Goal: Find specific page/section: Find specific page/section

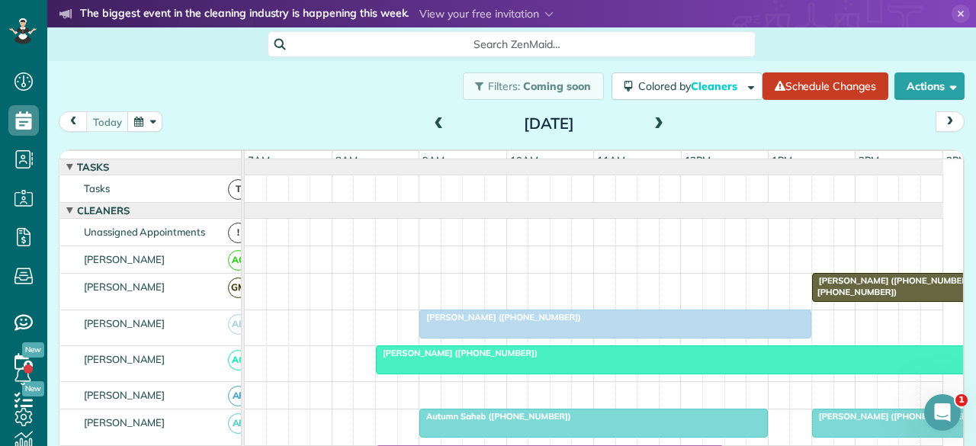
scroll to position [6, 6]
click at [593, 323] on div "[PERSON_NAME] ([PHONE_NUMBER])" at bounding box center [615, 317] width 383 height 11
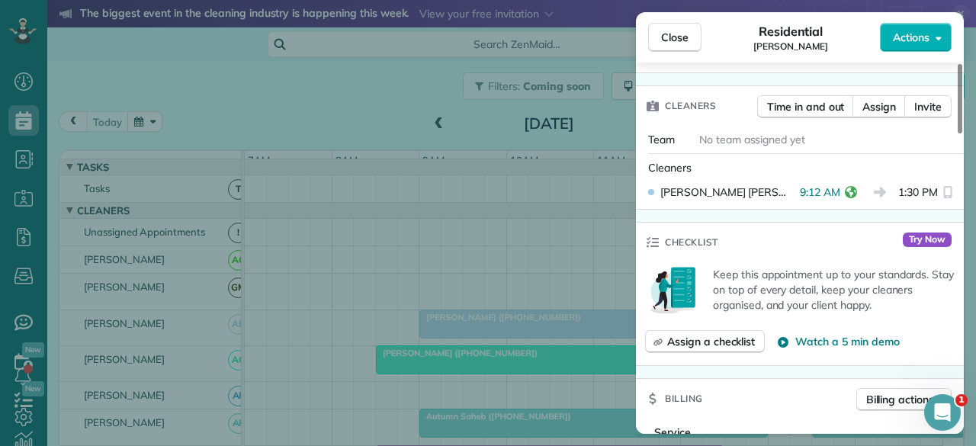
scroll to position [72, 0]
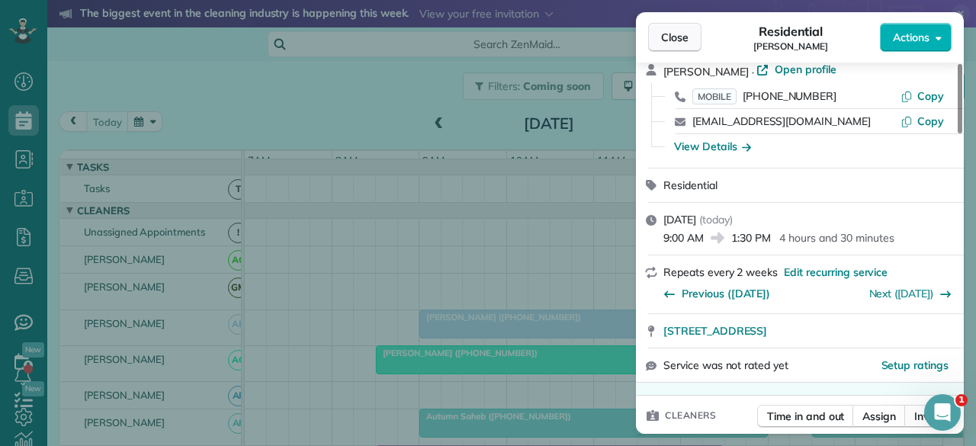
click at [688, 31] on span "Close" at bounding box center [674, 37] width 27 height 15
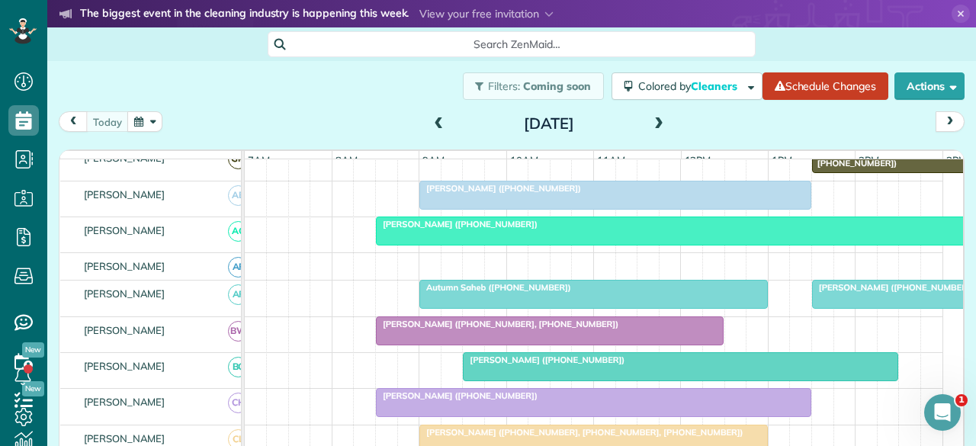
scroll to position [153, 0]
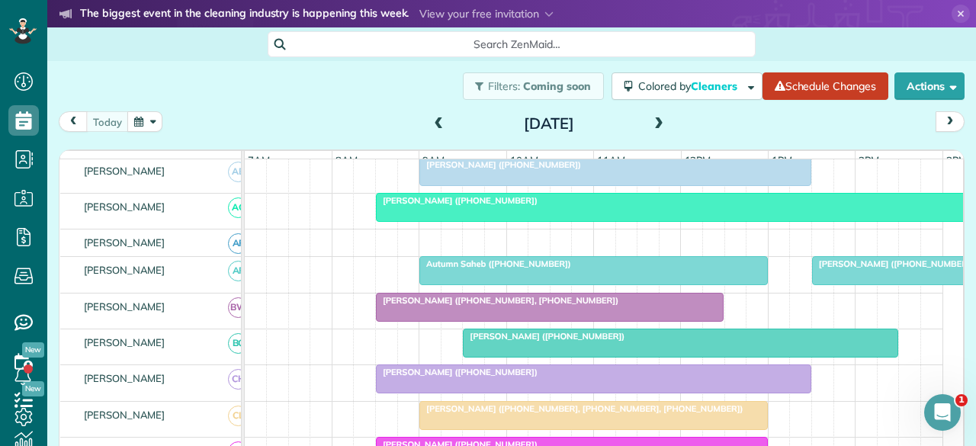
click at [529, 282] on div at bounding box center [593, 270] width 347 height 27
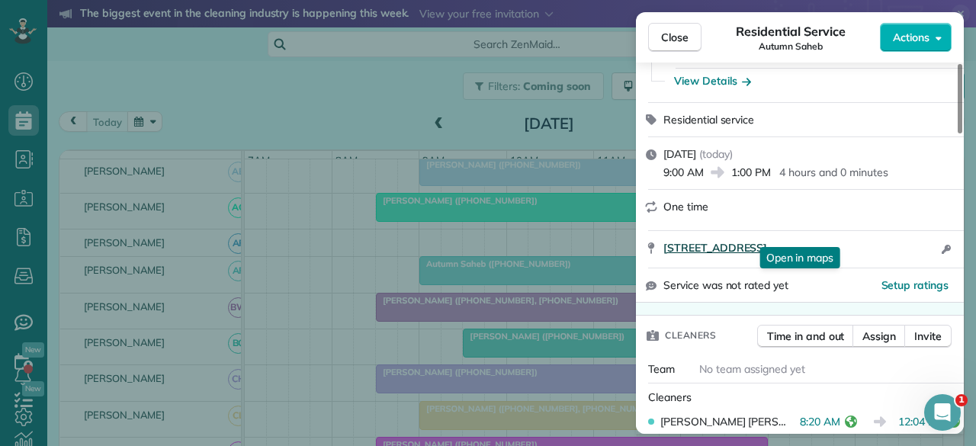
scroll to position [305, 0]
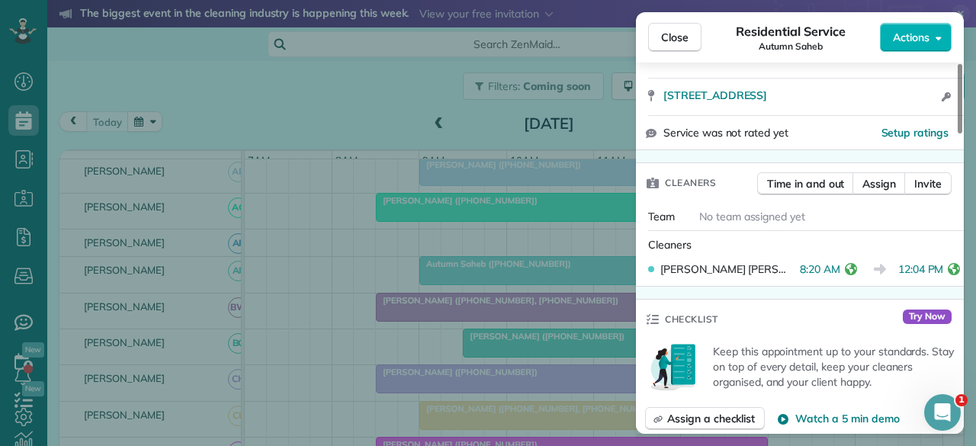
drag, startPoint x: 664, startPoint y: 38, endPoint x: 732, endPoint y: 130, distance: 115.0
click at [664, 39] on span "Close" at bounding box center [674, 37] width 27 height 15
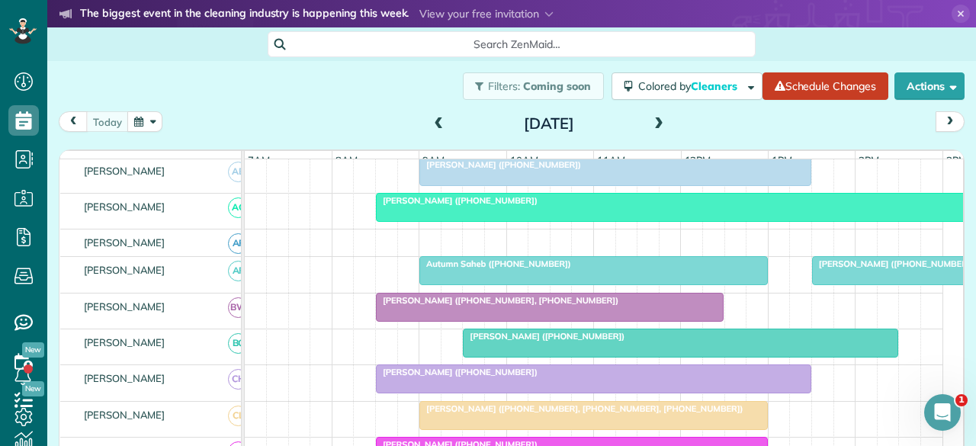
click at [867, 278] on div at bounding box center [942, 270] width 259 height 27
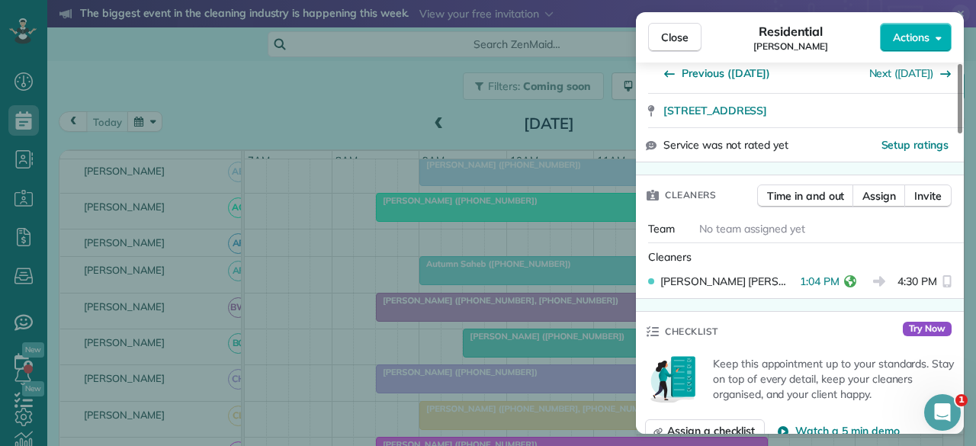
scroll to position [305, 0]
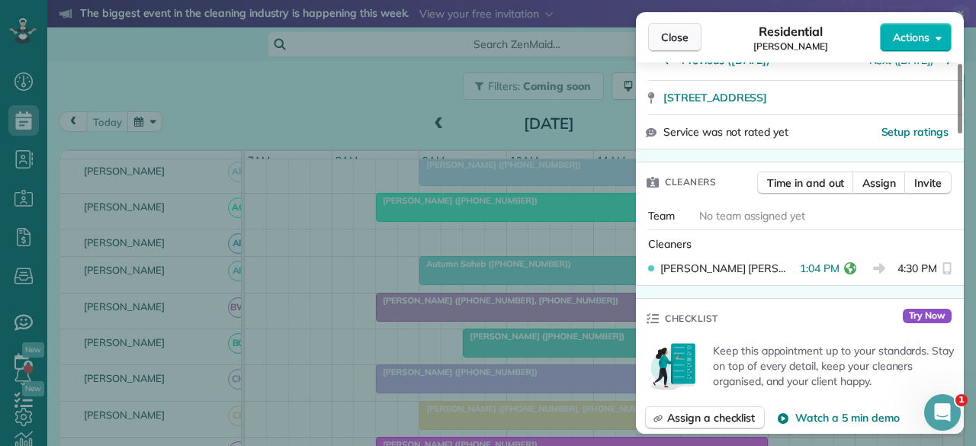
click at [683, 35] on span "Close" at bounding box center [674, 37] width 27 height 15
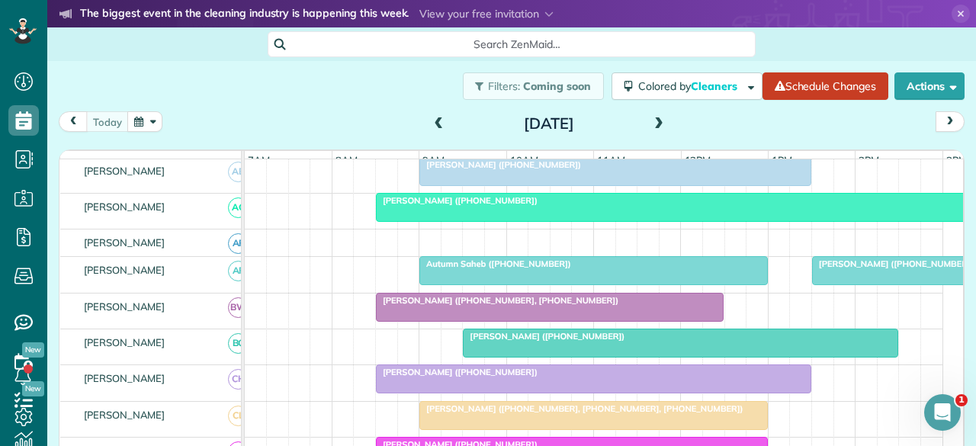
click at [620, 269] on div "Autumn Saheb ([PHONE_NUMBER])" at bounding box center [593, 264] width 339 height 11
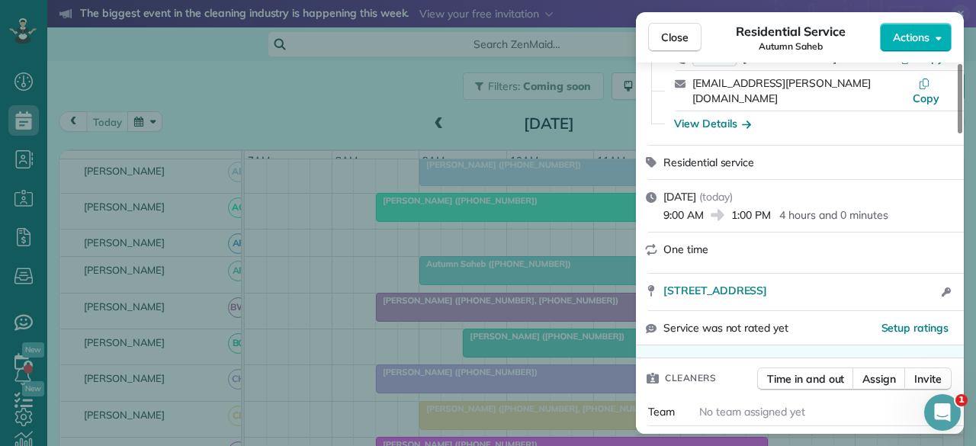
scroll to position [229, 0]
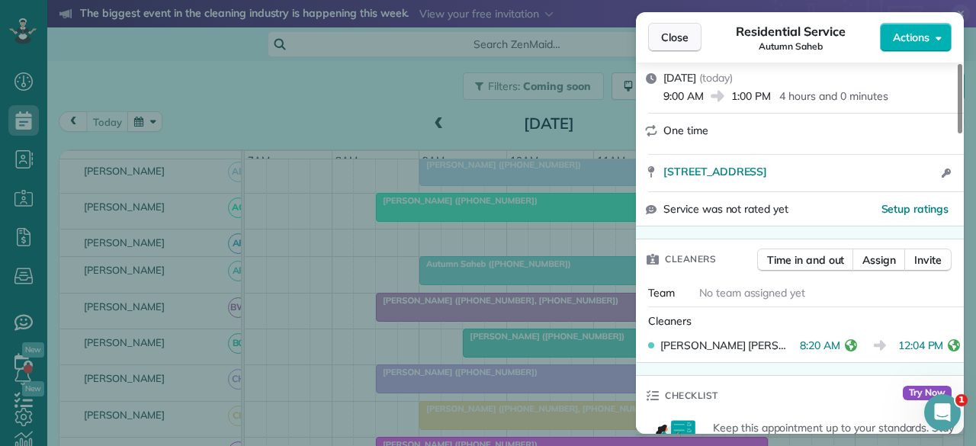
click at [679, 47] on button "Close" at bounding box center [674, 37] width 53 height 29
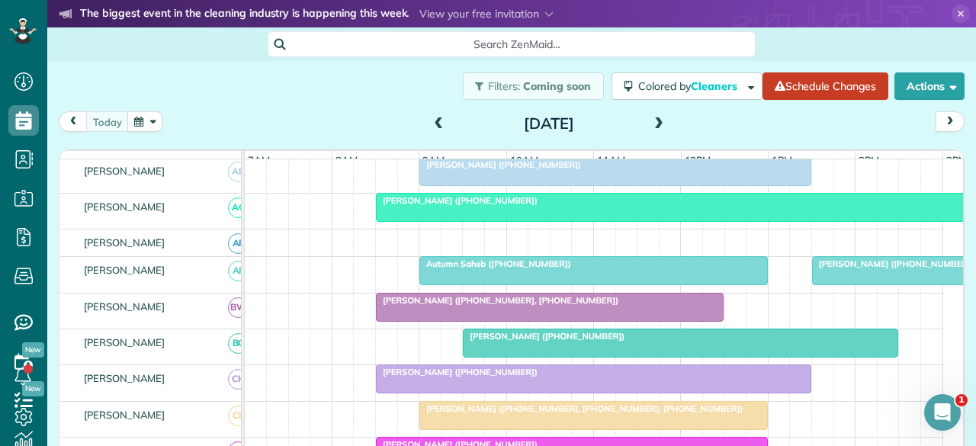
click at [476, 317] on div at bounding box center [550, 307] width 347 height 27
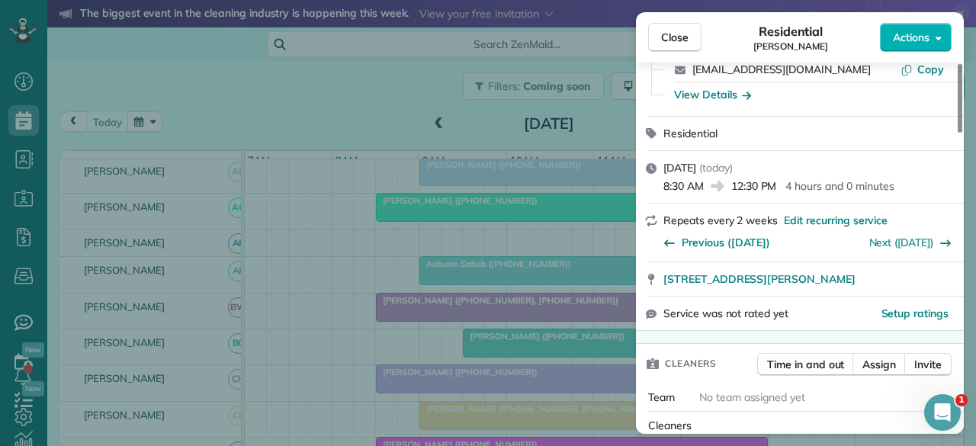
scroll to position [230, 0]
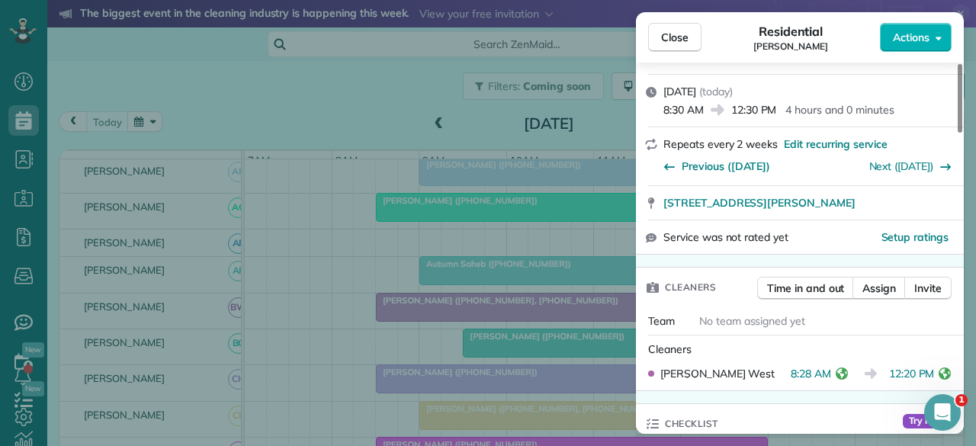
drag, startPoint x: 686, startPoint y: 43, endPoint x: 663, endPoint y: 195, distance: 153.5
click at [686, 43] on span "Close" at bounding box center [674, 37] width 27 height 15
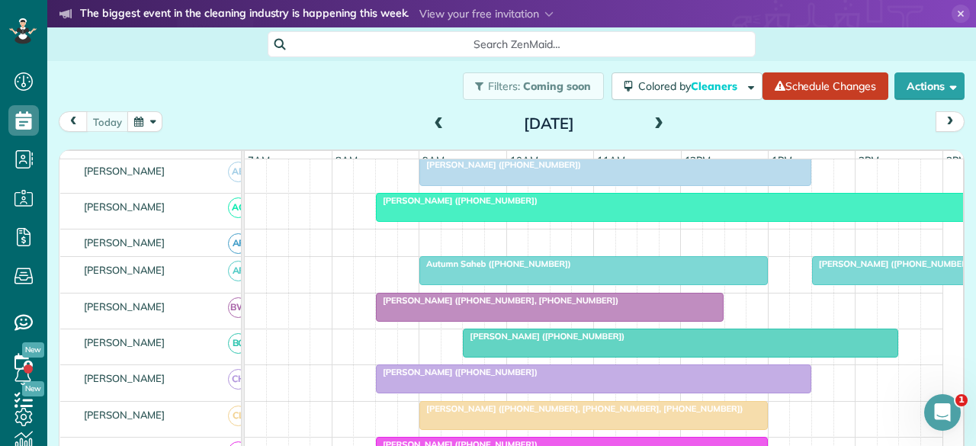
scroll to position [229, 0]
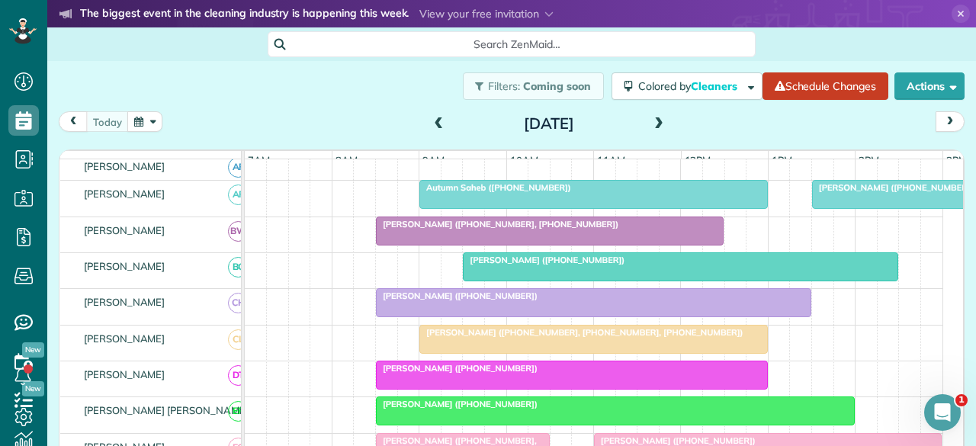
click at [446, 312] on div at bounding box center [594, 302] width 434 height 27
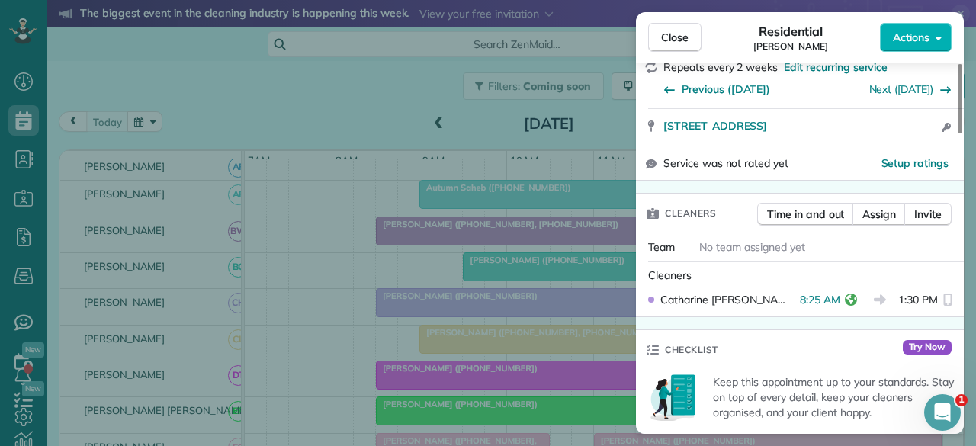
scroll to position [305, 0]
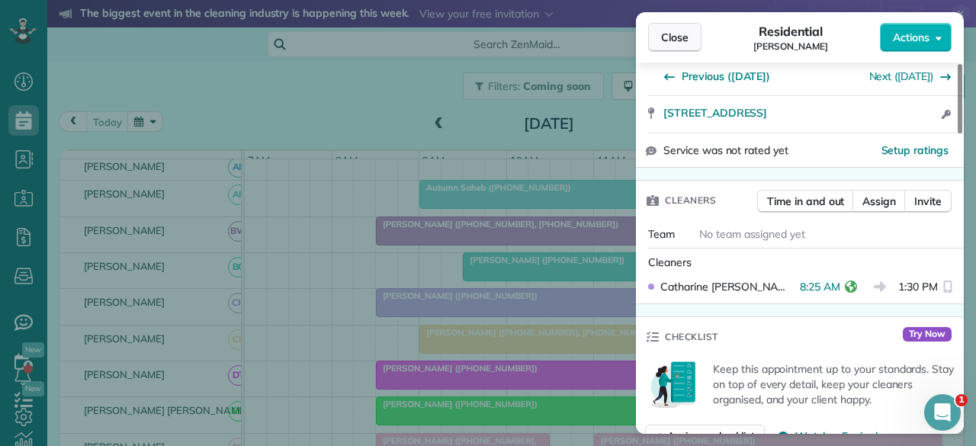
drag, startPoint x: 672, startPoint y: 39, endPoint x: 679, endPoint y: 50, distance: 12.7
click at [672, 39] on span "Close" at bounding box center [674, 37] width 27 height 15
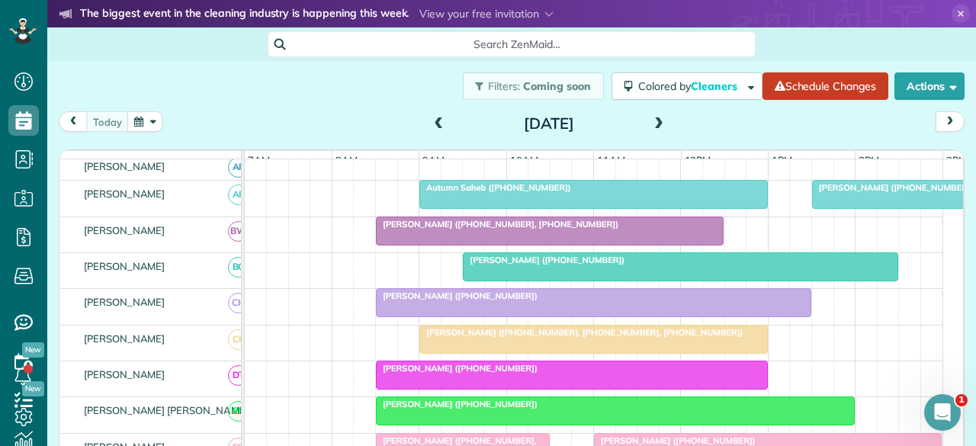
click at [491, 347] on div at bounding box center [593, 339] width 347 height 27
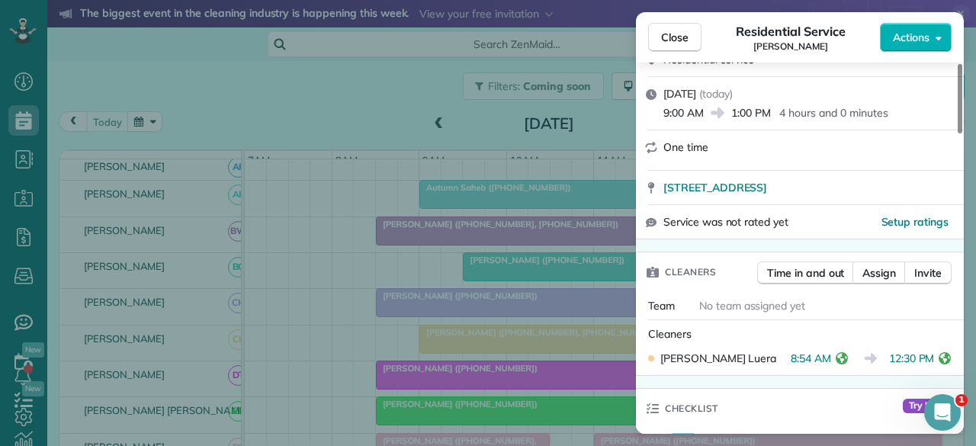
scroll to position [305, 0]
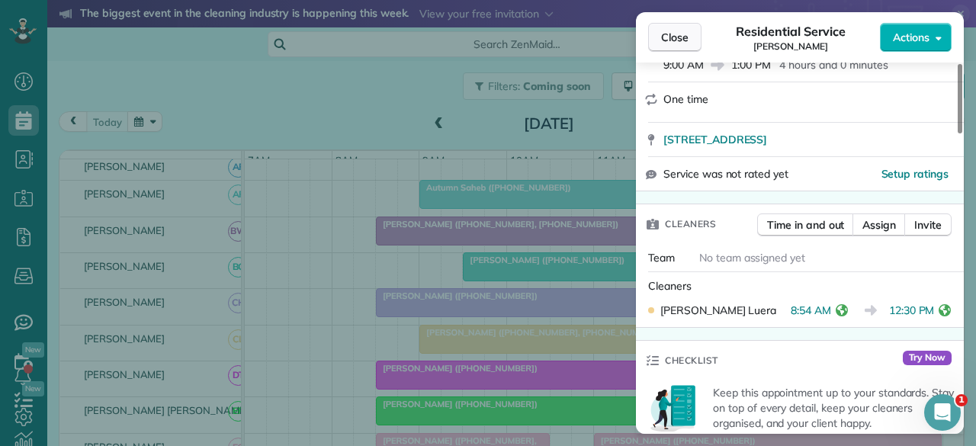
click at [673, 37] on span "Close" at bounding box center [674, 37] width 27 height 15
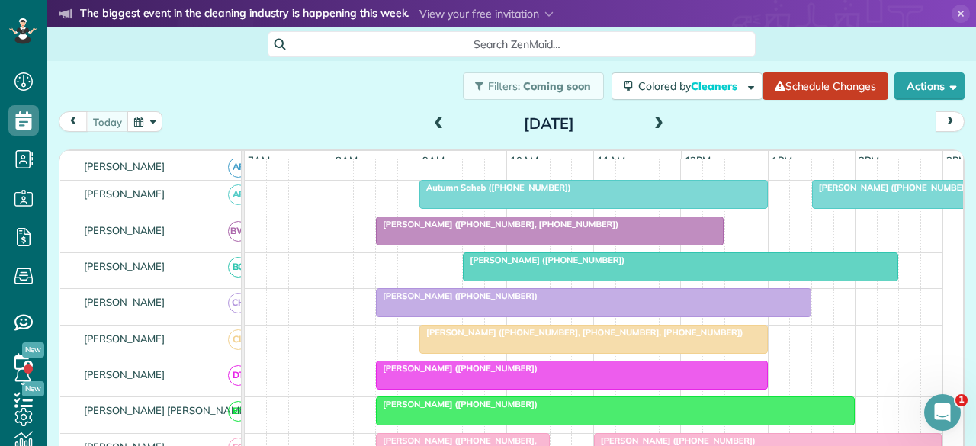
scroll to position [305, 0]
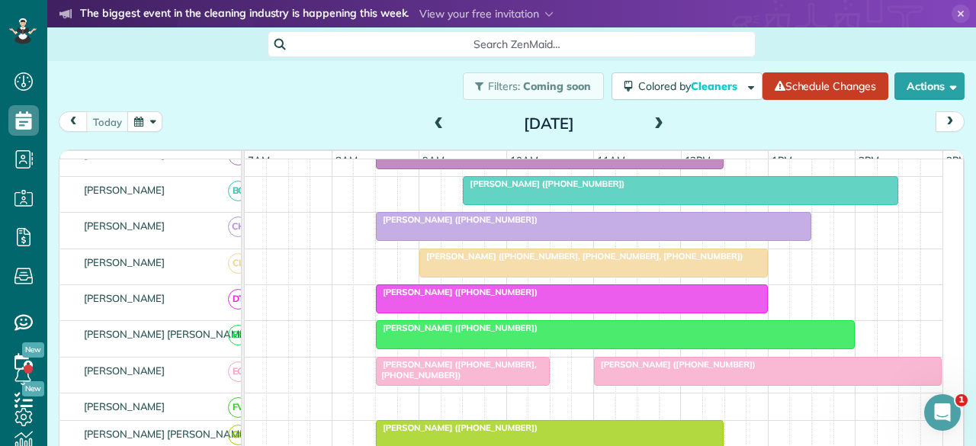
click at [519, 189] on span "[PERSON_NAME] ([PHONE_NUMBER])" at bounding box center [543, 183] width 163 height 11
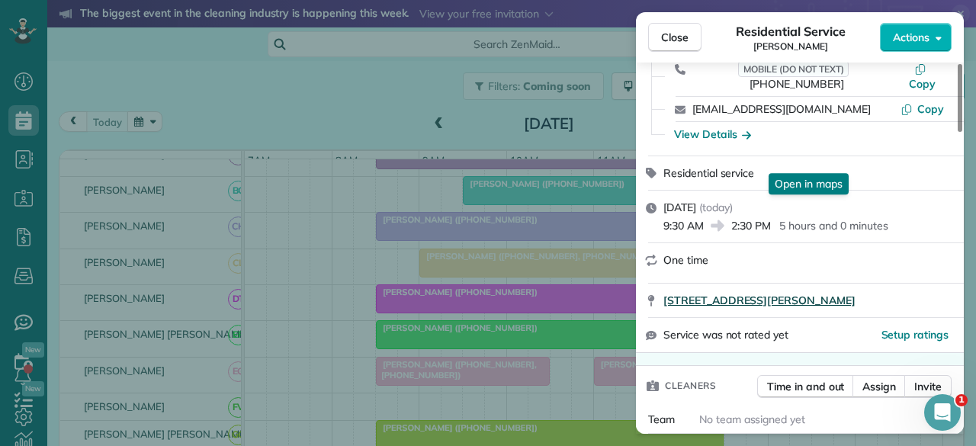
scroll to position [229, 0]
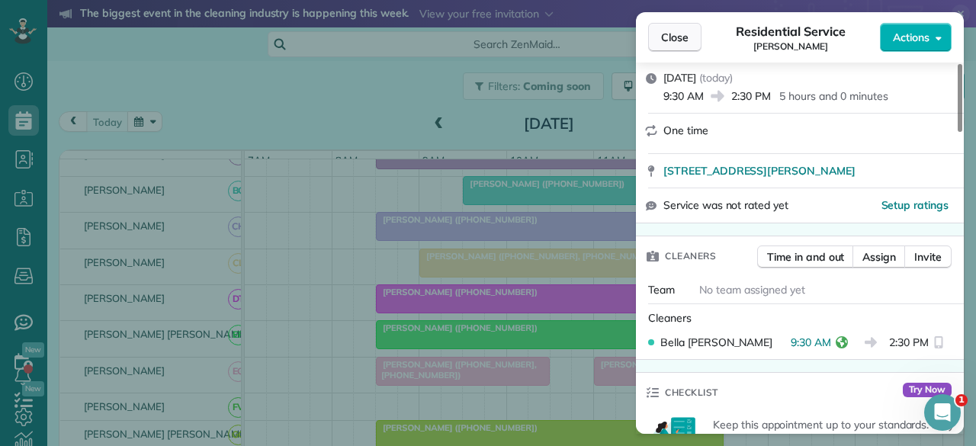
click at [676, 33] on span "Close" at bounding box center [674, 37] width 27 height 15
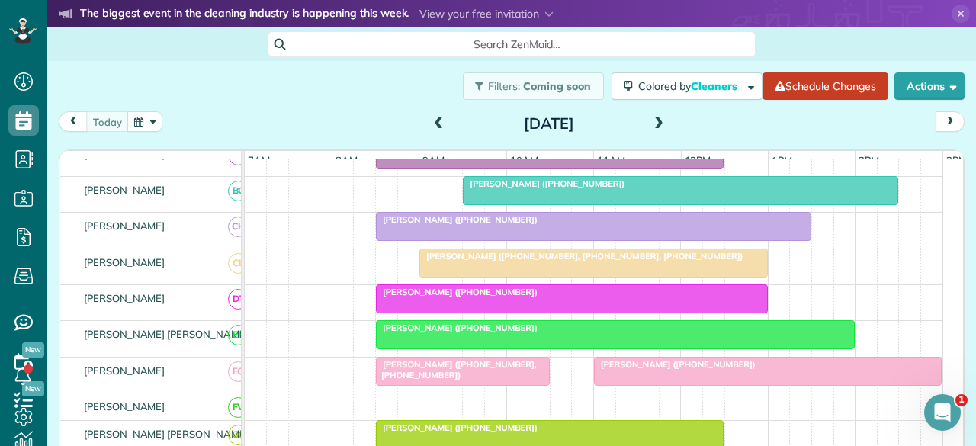
click at [484, 308] on div at bounding box center [572, 298] width 391 height 27
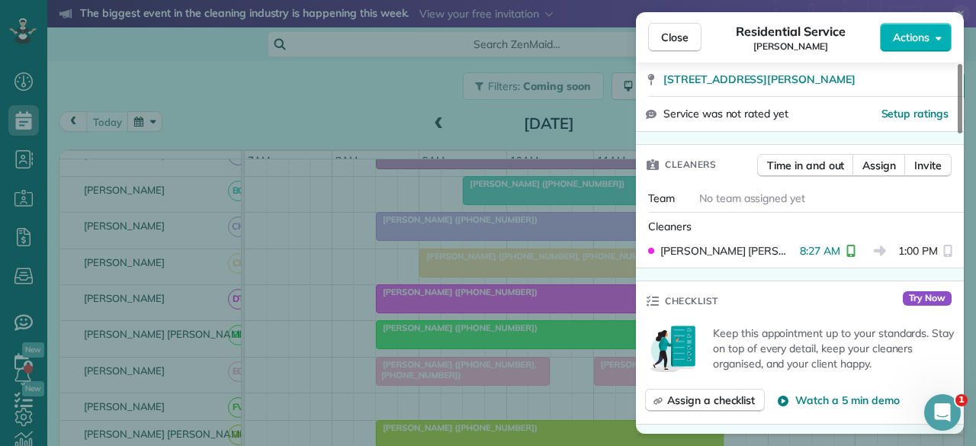
scroll to position [382, 0]
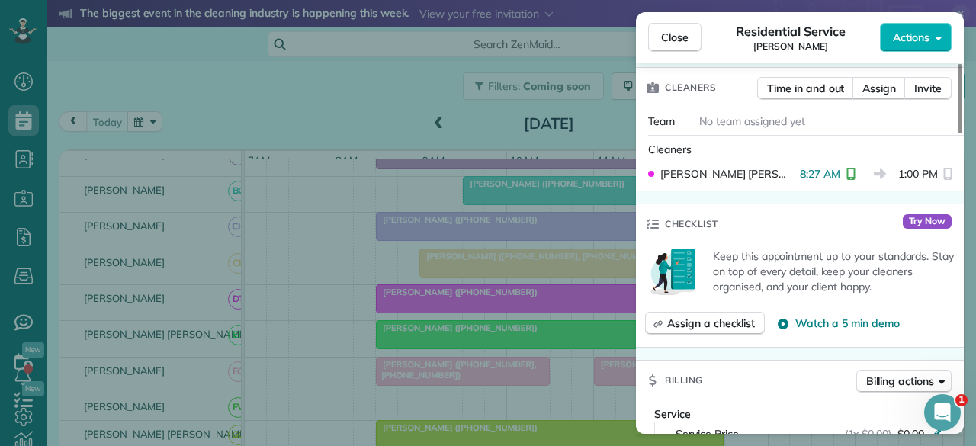
drag, startPoint x: 684, startPoint y: 39, endPoint x: 667, endPoint y: 68, distance: 33.5
click at [684, 39] on span "Close" at bounding box center [674, 37] width 27 height 15
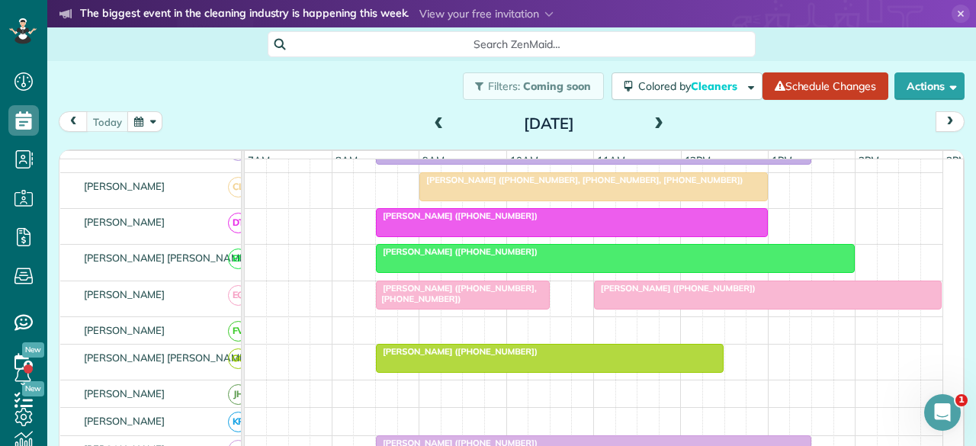
scroll to position [458, 0]
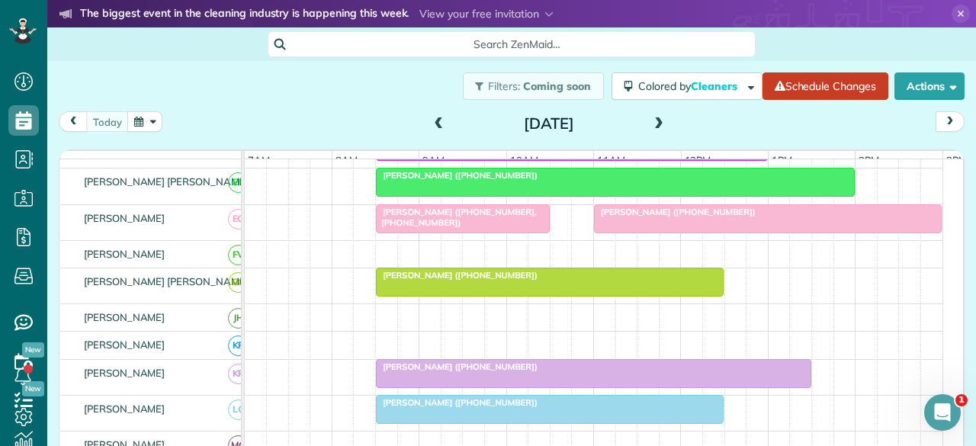
click at [523, 294] on div at bounding box center [550, 282] width 347 height 27
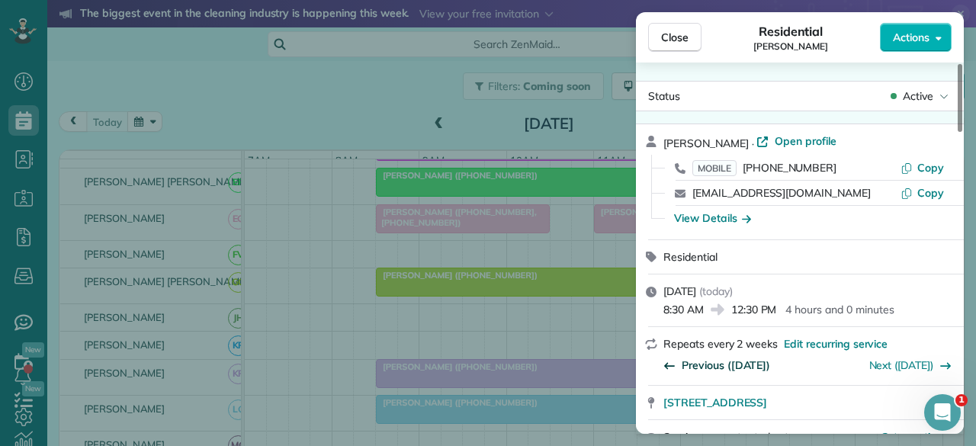
scroll to position [305, 0]
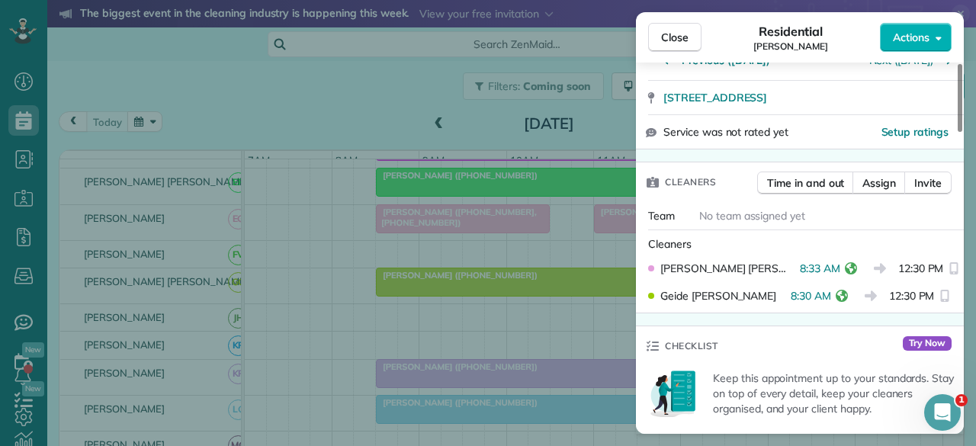
click at [684, 34] on span "Close" at bounding box center [674, 37] width 27 height 15
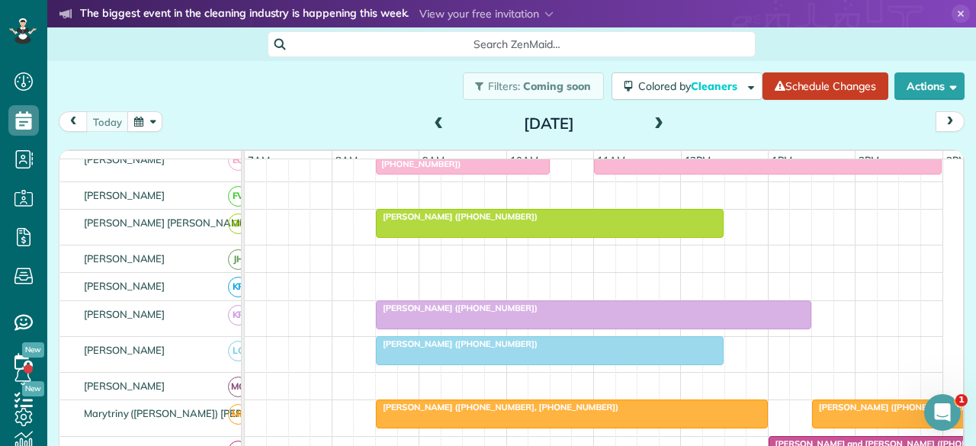
scroll to position [534, 0]
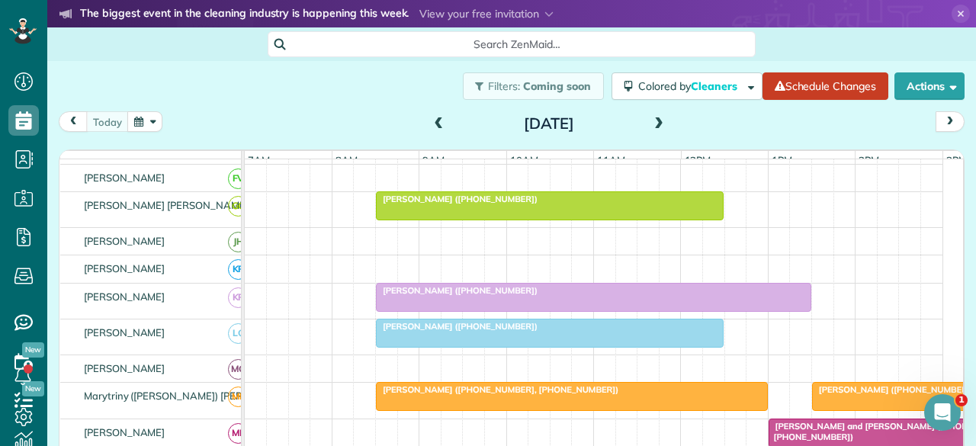
click at [493, 332] on span "[PERSON_NAME] ([PHONE_NUMBER])" at bounding box center [456, 326] width 163 height 11
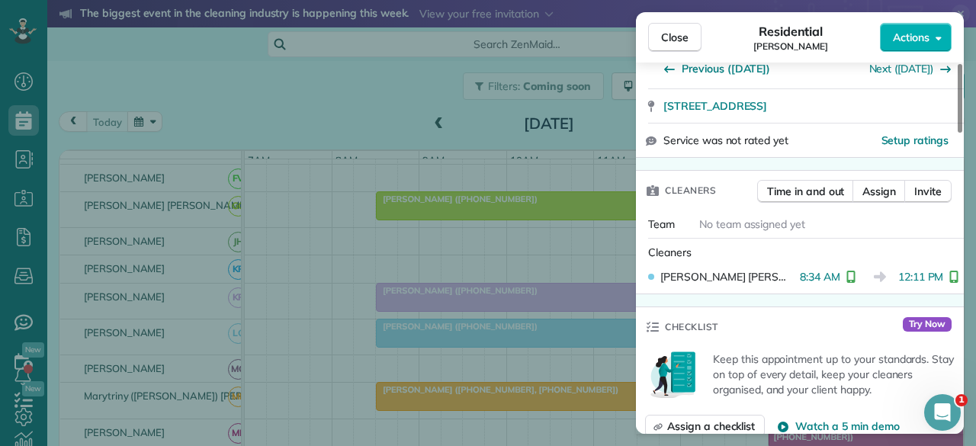
scroll to position [305, 0]
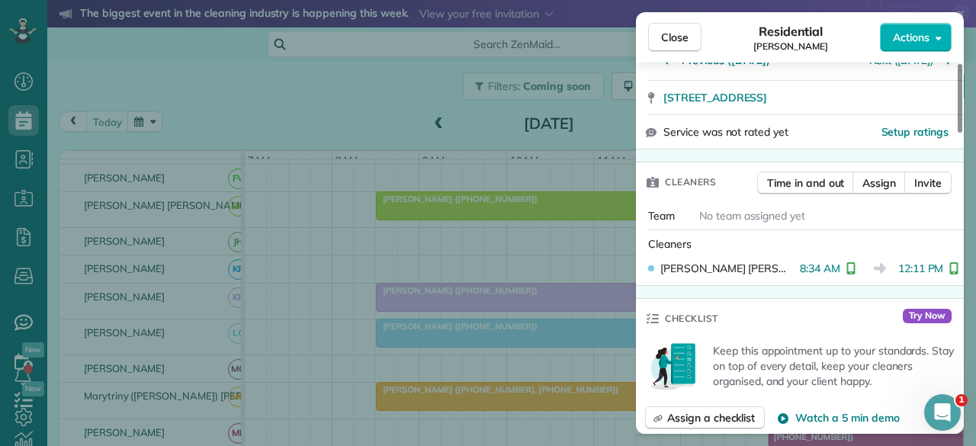
drag, startPoint x: 671, startPoint y: 37, endPoint x: 636, endPoint y: 153, distance: 121.1
click at [671, 36] on span "Close" at bounding box center [674, 37] width 27 height 15
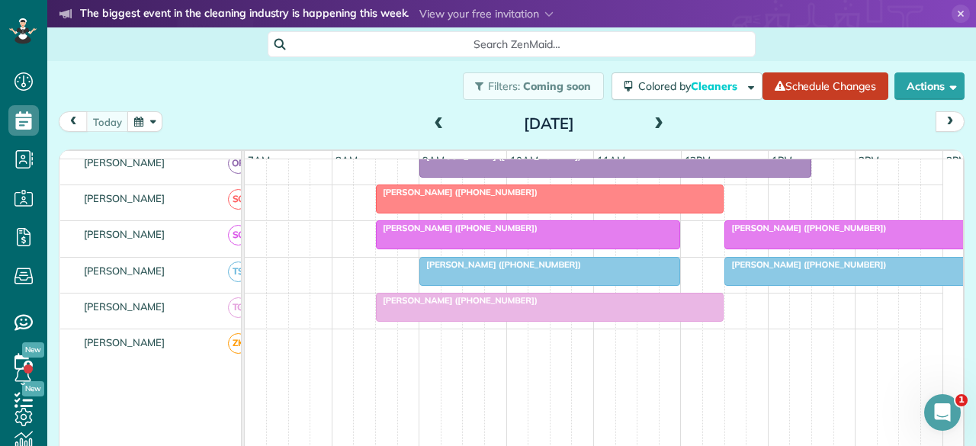
scroll to position [915, 0]
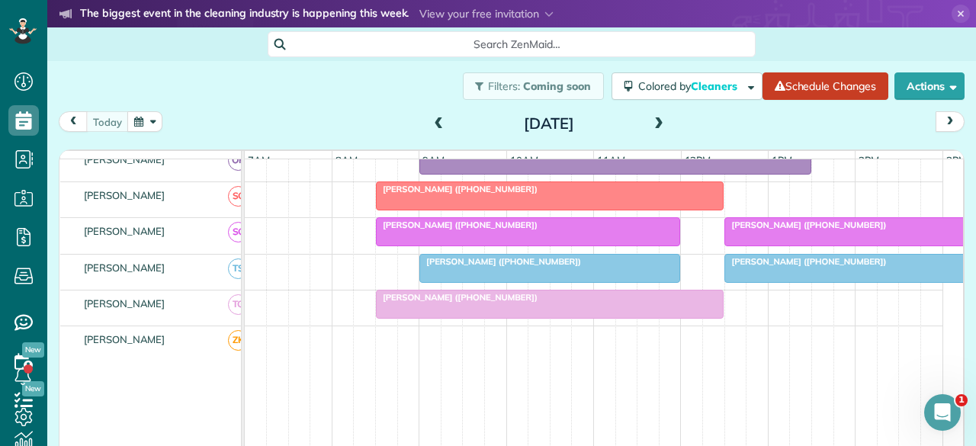
click at [486, 230] on span "[PERSON_NAME] ([PHONE_NUMBER])" at bounding box center [456, 225] width 163 height 11
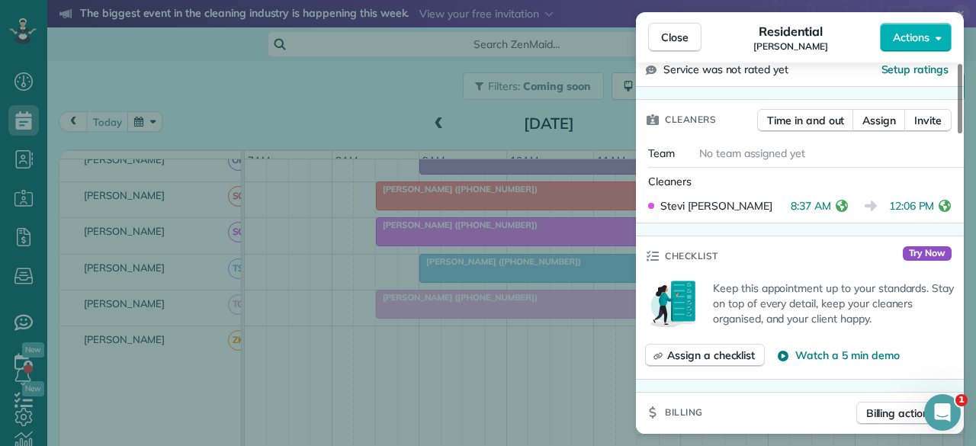
scroll to position [458, 0]
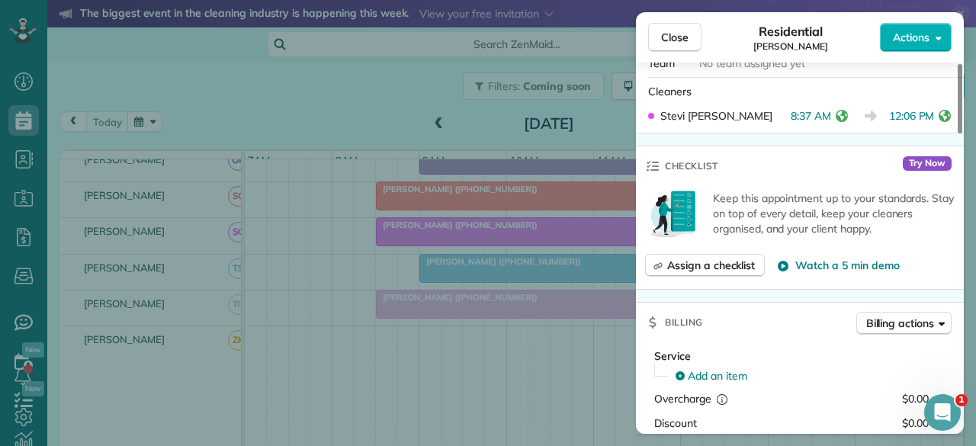
click at [678, 46] on button "Close" at bounding box center [674, 37] width 53 height 29
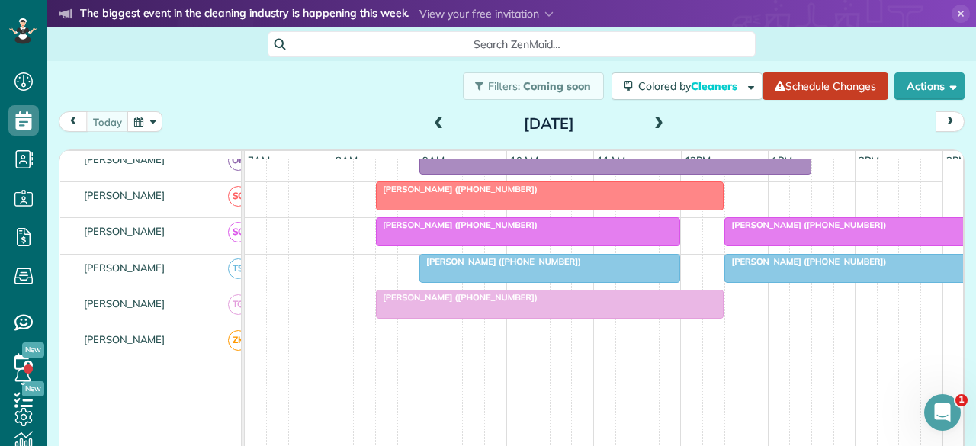
click at [731, 223] on span "[PERSON_NAME] ([PHONE_NUMBER])" at bounding box center [805, 225] width 163 height 11
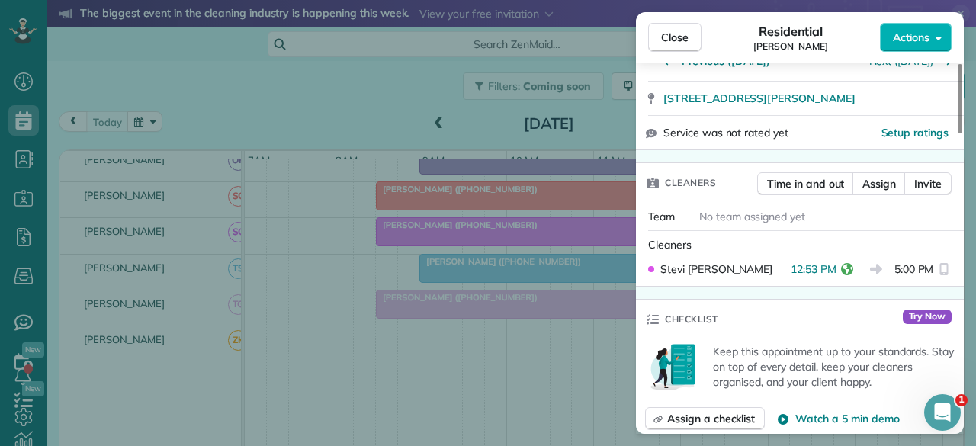
scroll to position [305, 0]
click at [693, 39] on button "Close" at bounding box center [674, 37] width 53 height 29
